Goal: Transaction & Acquisition: Purchase product/service

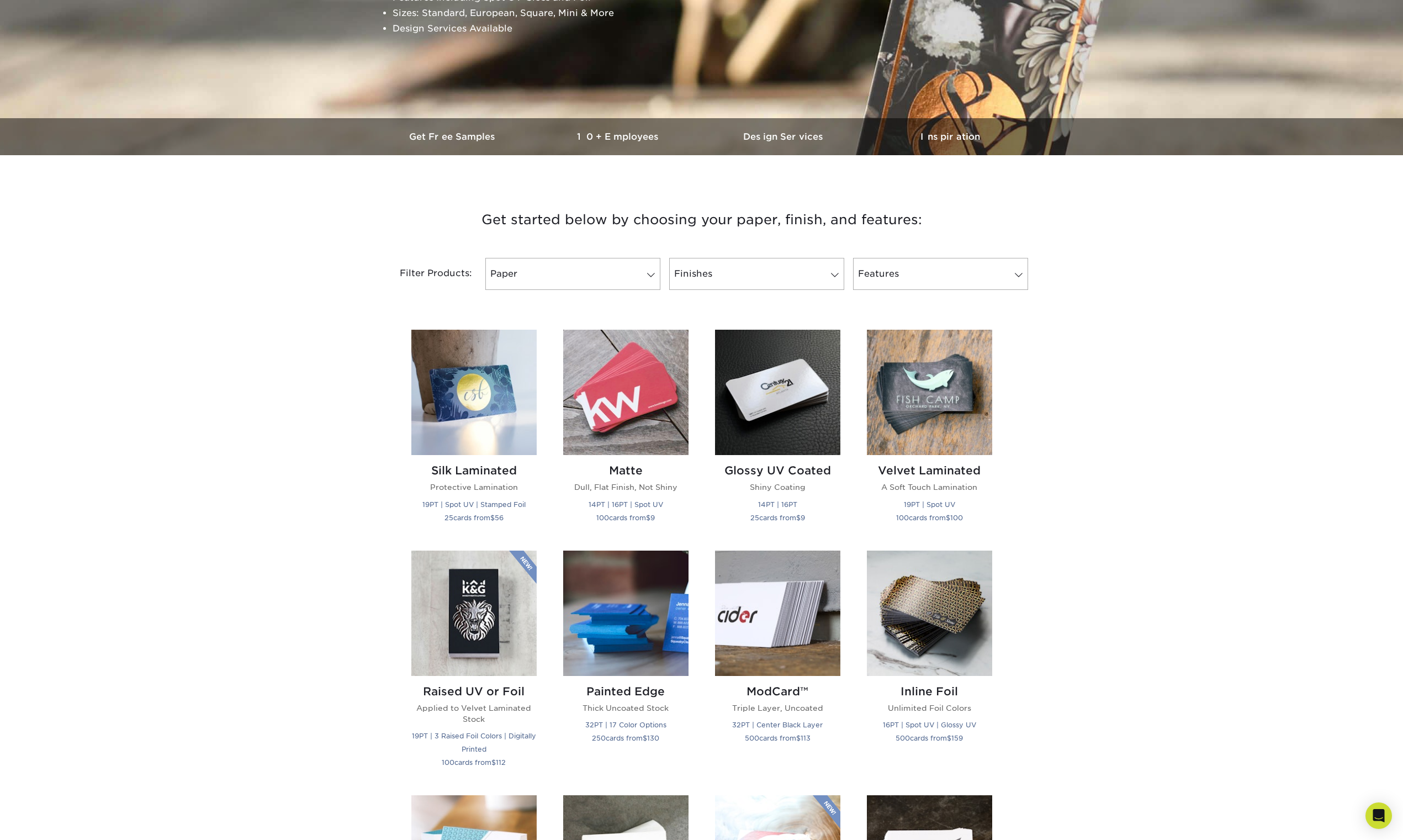
scroll to position [221, 0]
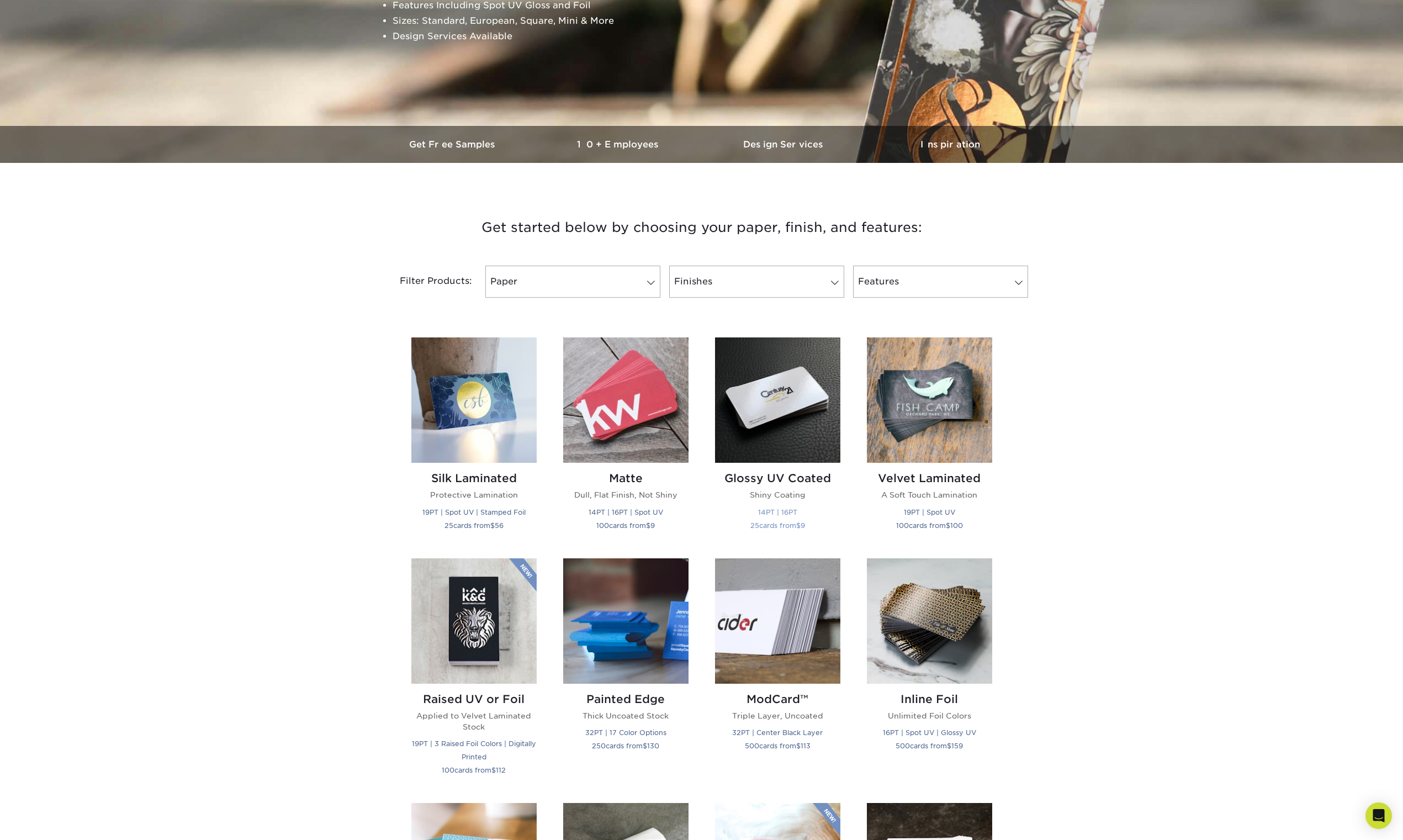
click at [785, 446] on img at bounding box center [777, 400] width 125 height 125
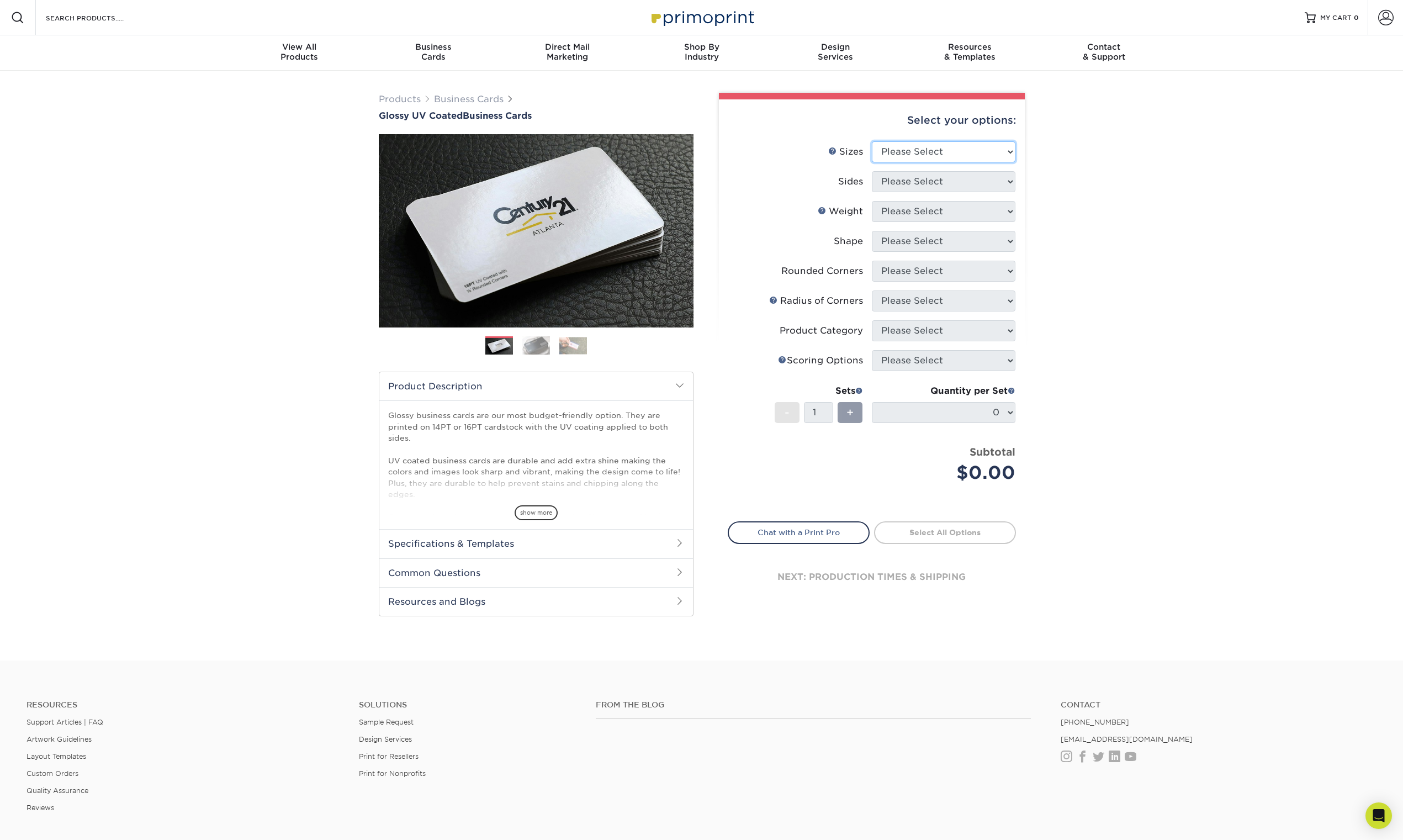
click at [986, 149] on select "Please Select 1.5" x 3.5" - Mini 1.75" x 3.5" - Mini 2" x 2" - Square 2" x 3" -…" at bounding box center [943, 151] width 144 height 21
select select "2.00x3.50"
click at [1011, 181] on select "Please Select Print Both Sides Print Front Only" at bounding box center [943, 181] width 144 height 21
select select "13abbda7-1d64-4f25-8bb2-c179b224825d"
click at [1011, 210] on select "Please Select 16PT 14PT" at bounding box center [943, 211] width 144 height 21
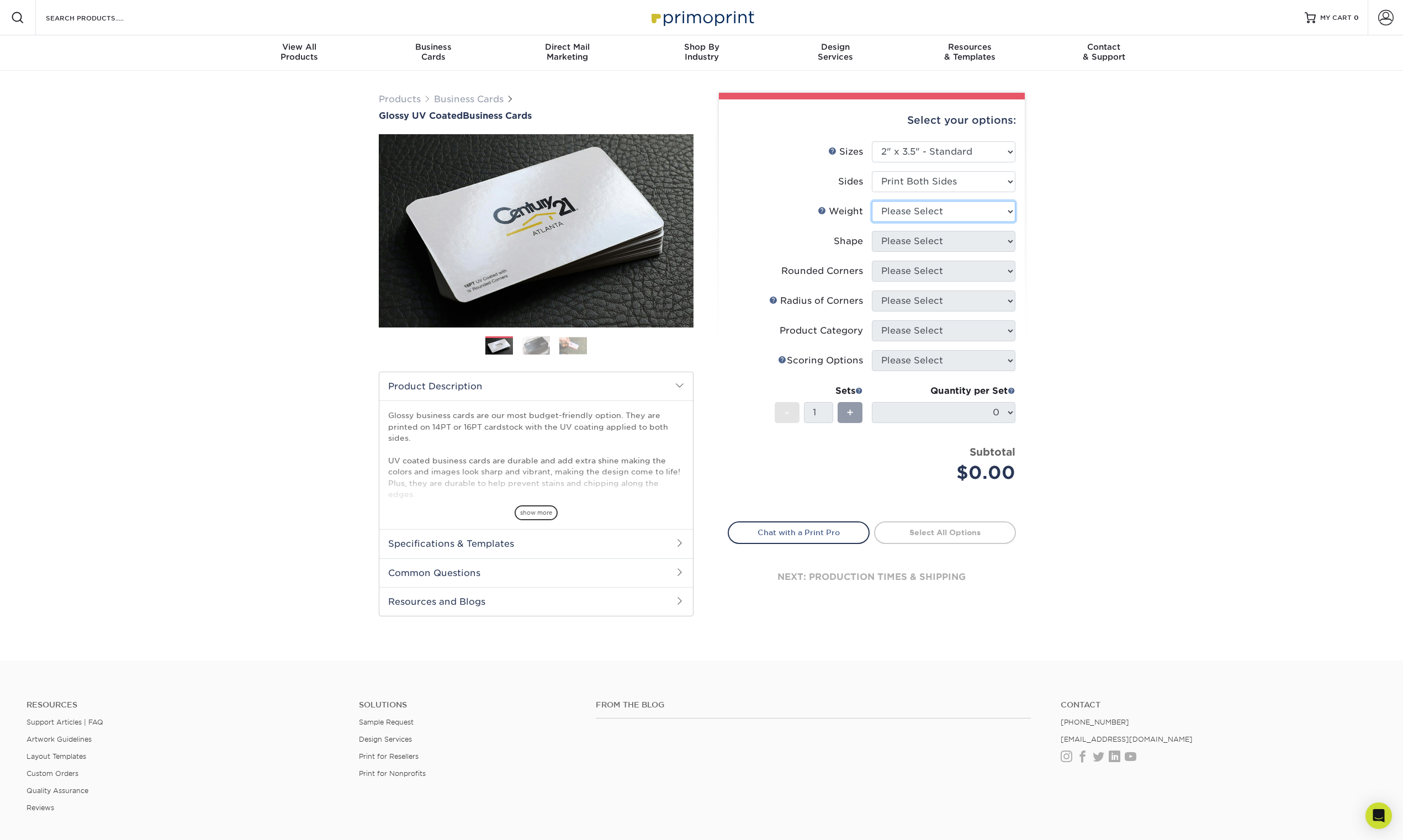
select select "14PT"
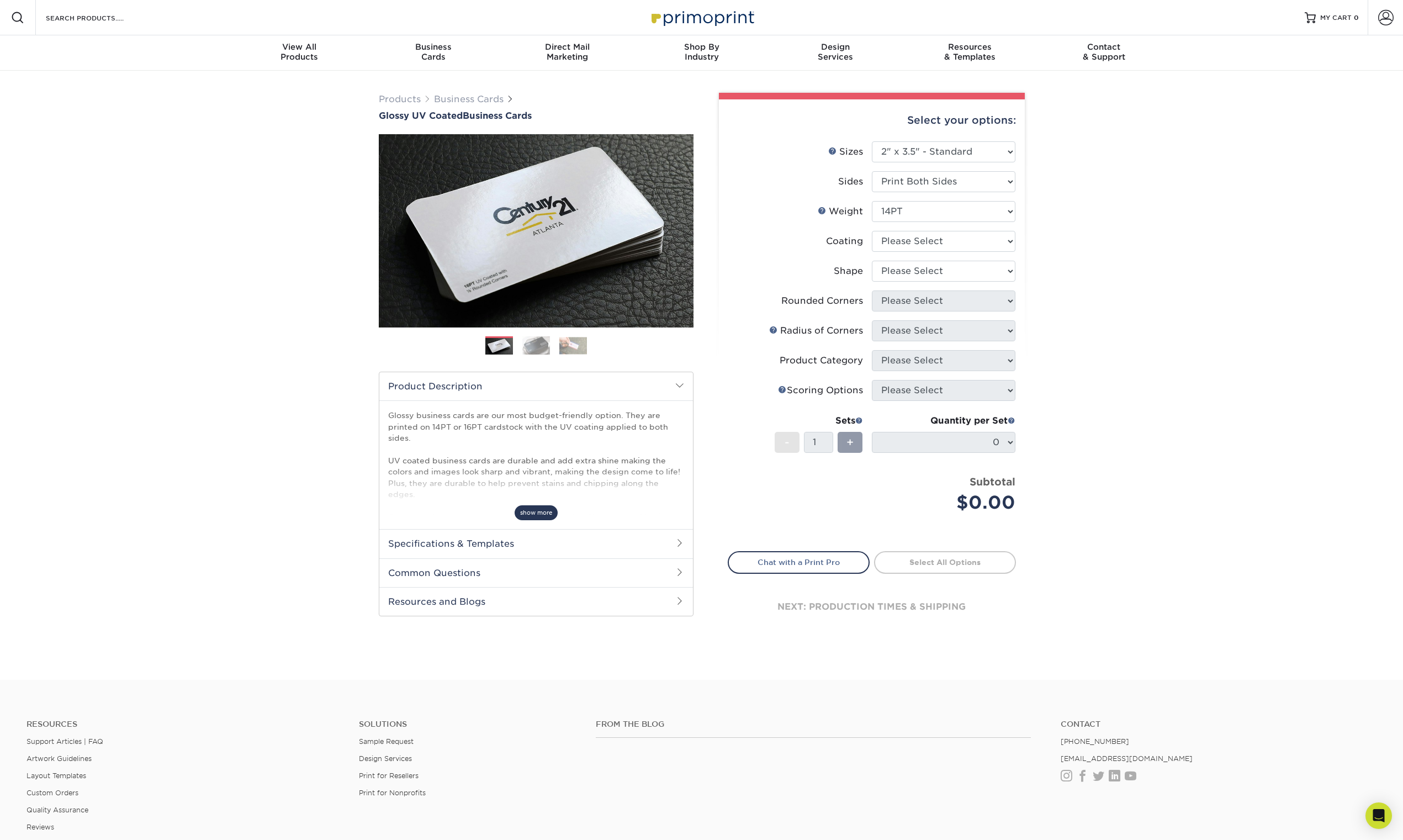
click at [538, 514] on span "show more" at bounding box center [536, 512] width 43 height 15
